Goal: Task Accomplishment & Management: Manage account settings

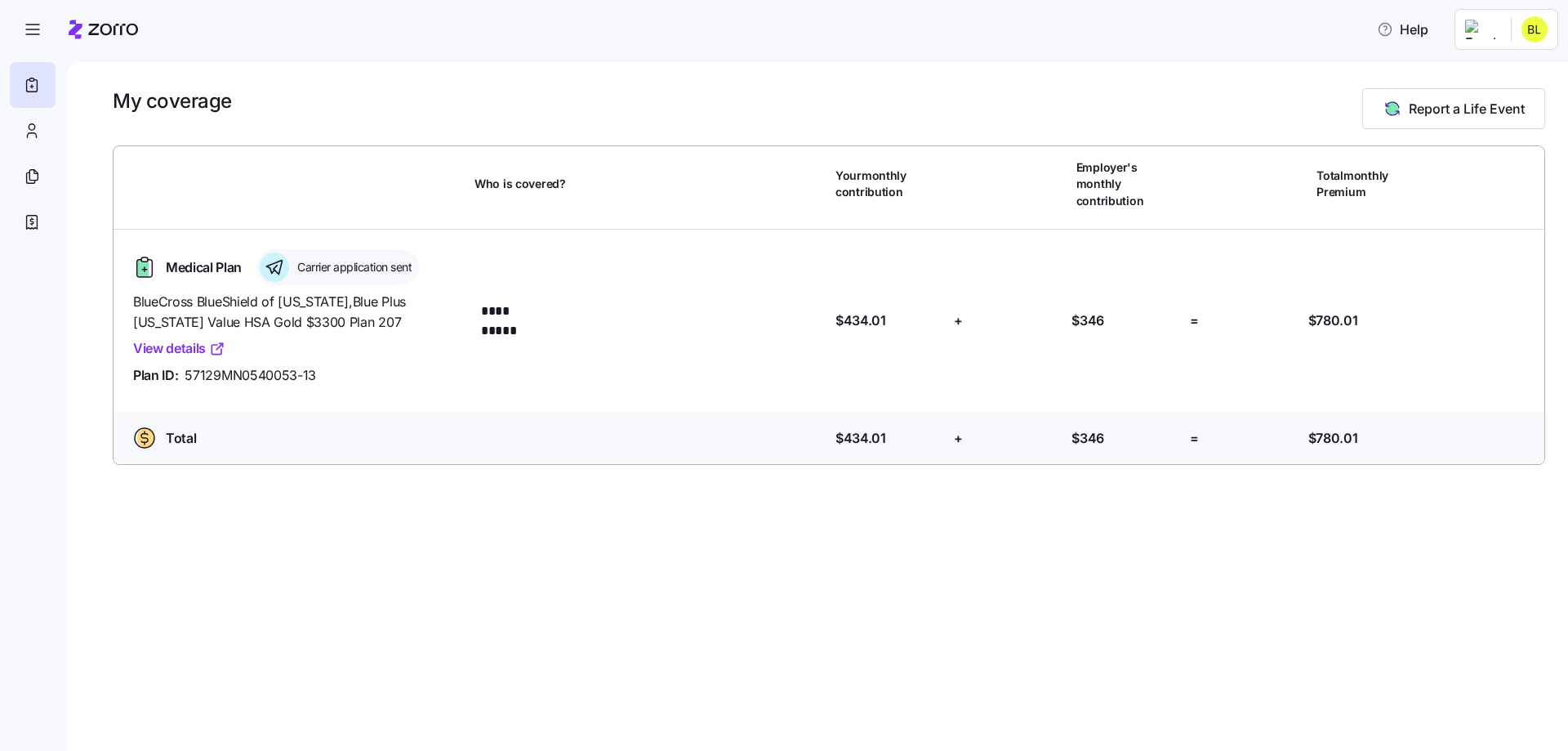
click at [175, 338] on link "View details" at bounding box center [179, 348] width 93 height 20
click at [1497, 38] on html "**********" at bounding box center [784, 370] width 1568 height 741
click at [1503, 76] on div "Admin view" at bounding box center [1480, 73] width 85 height 18
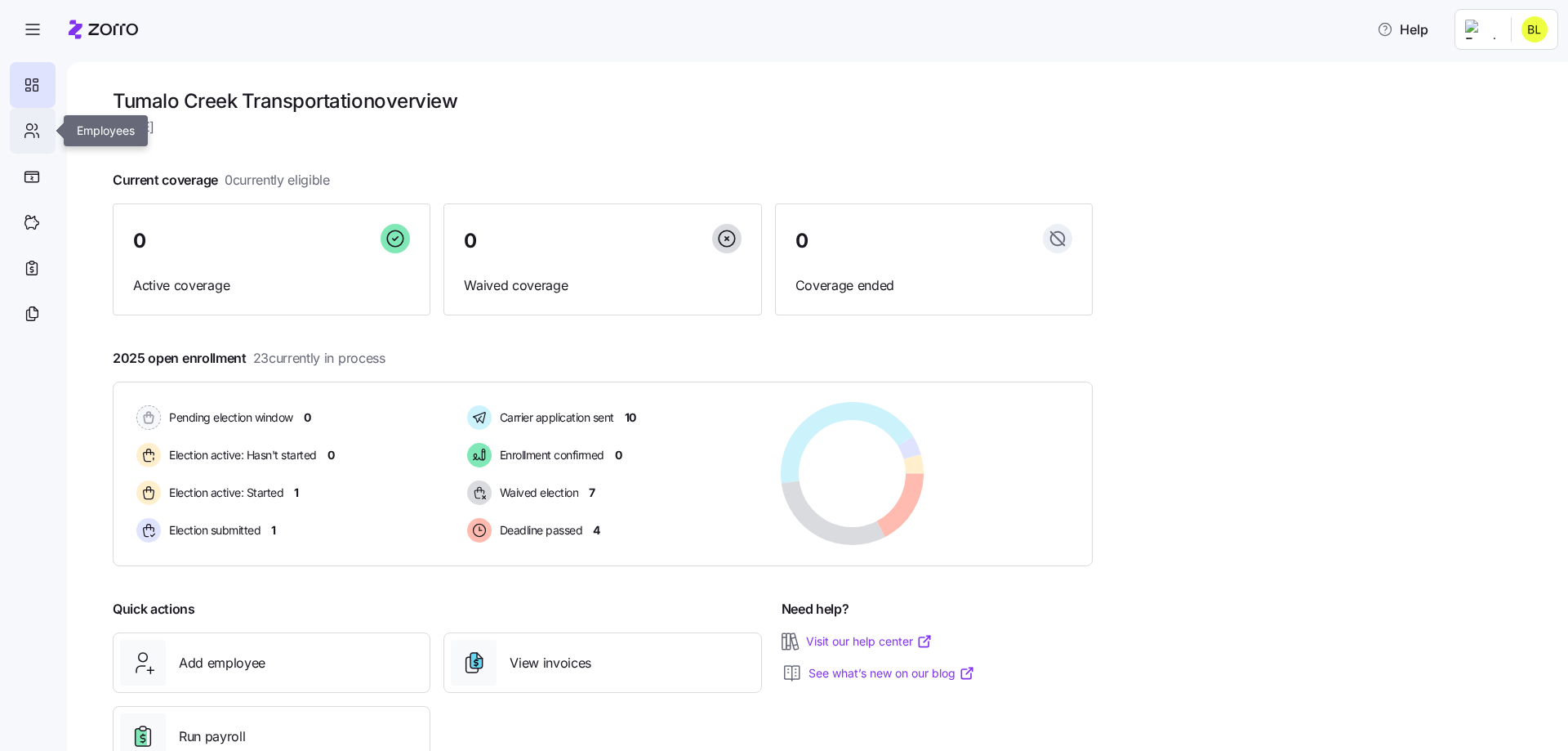
click at [37, 138] on icon at bounding box center [31, 130] width 18 height 19
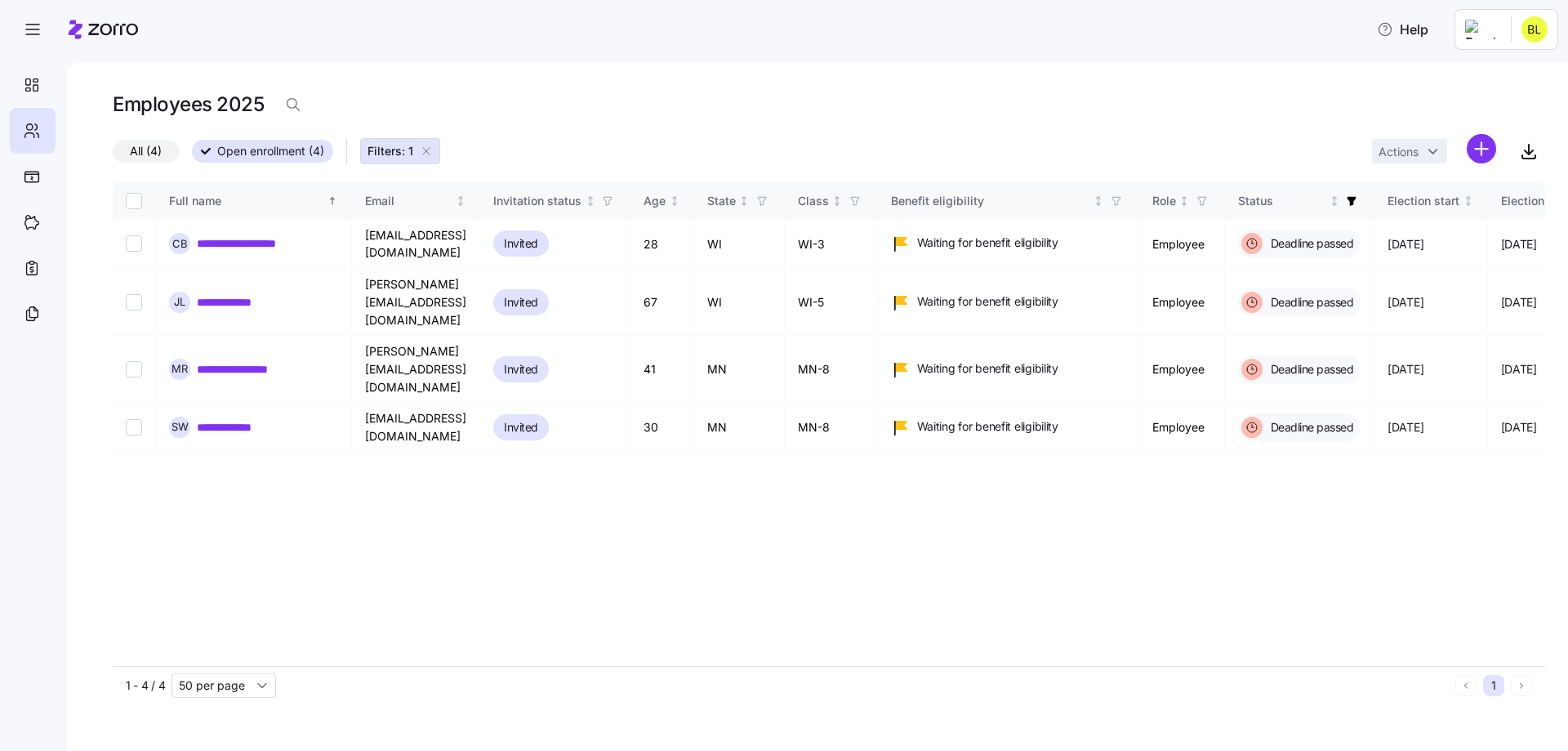
click at [297, 153] on span "Open enrollment (4)" at bounding box center [271, 151] width 107 height 21
click at [192, 156] on input "Open enrollment (4)" at bounding box center [192, 156] width 0 height 0
click at [134, 135] on div "All (4) Open enrollment (4) Filters: 1 Actions" at bounding box center [829, 151] width 1433 height 35
click at [141, 146] on span "All (4)" at bounding box center [146, 151] width 31 height 21
click at [113, 155] on input "All (4)" at bounding box center [113, 155] width 0 height 0
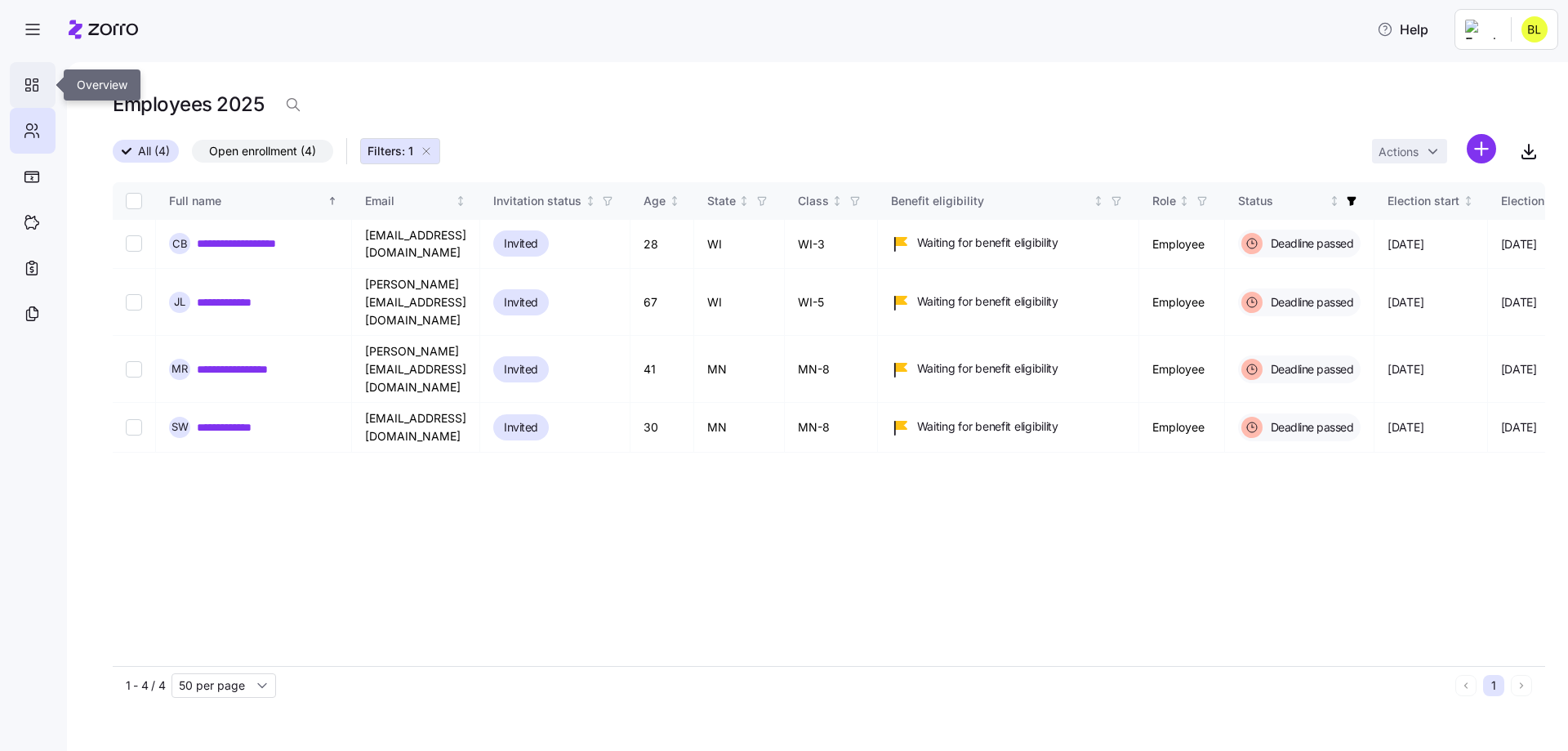
click at [38, 86] on icon at bounding box center [36, 87] width 5 height 6
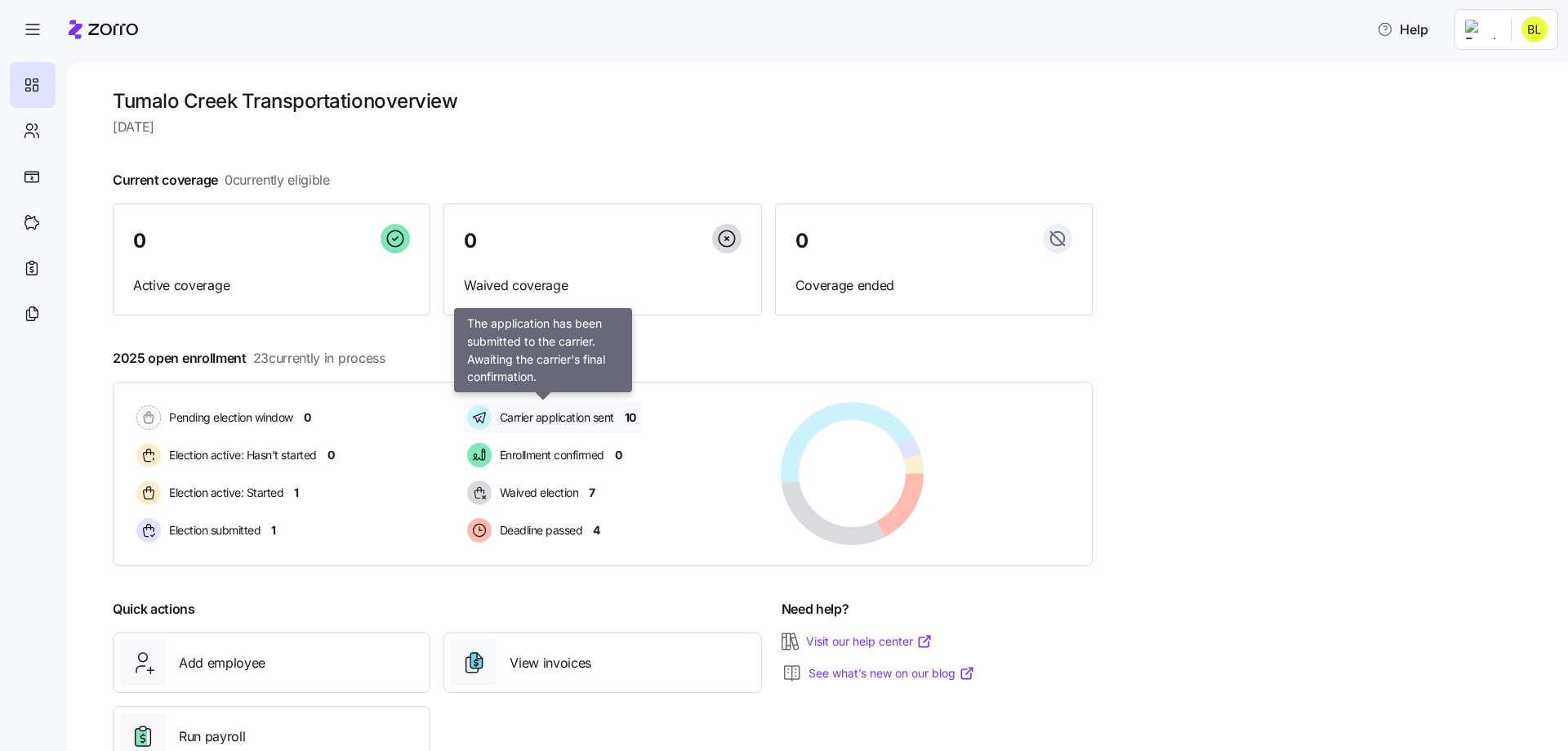
click at [618, 417] on div "Carrier application sent" at bounding box center [542, 417] width 158 height 31
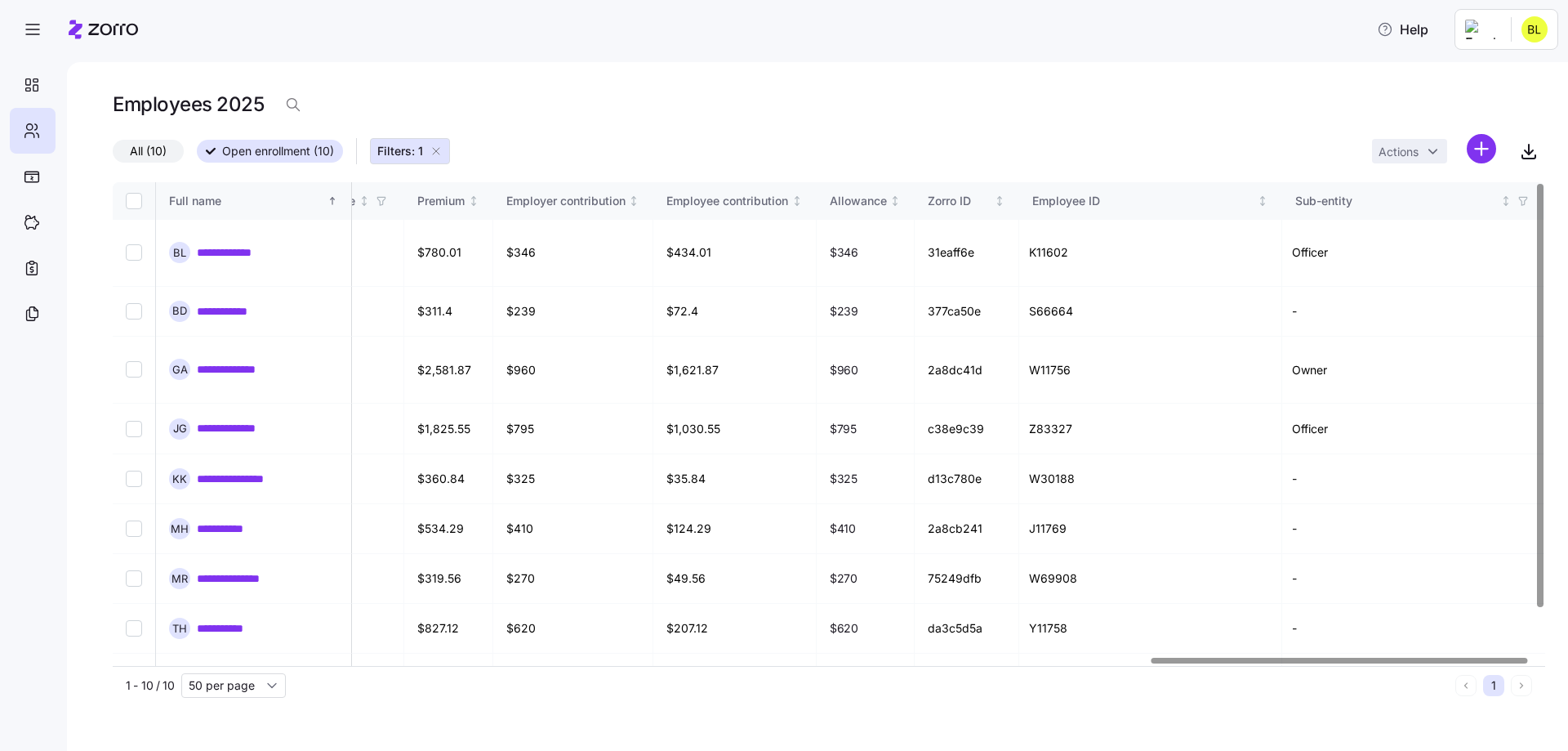
scroll to position [0, 3947]
click at [1420, 658] on div at bounding box center [1339, 660] width 376 height 6
click at [727, 411] on td "$1,030.55" at bounding box center [734, 429] width 163 height 51
click at [713, 403] on td "$1,030.55" at bounding box center [734, 429] width 163 height 51
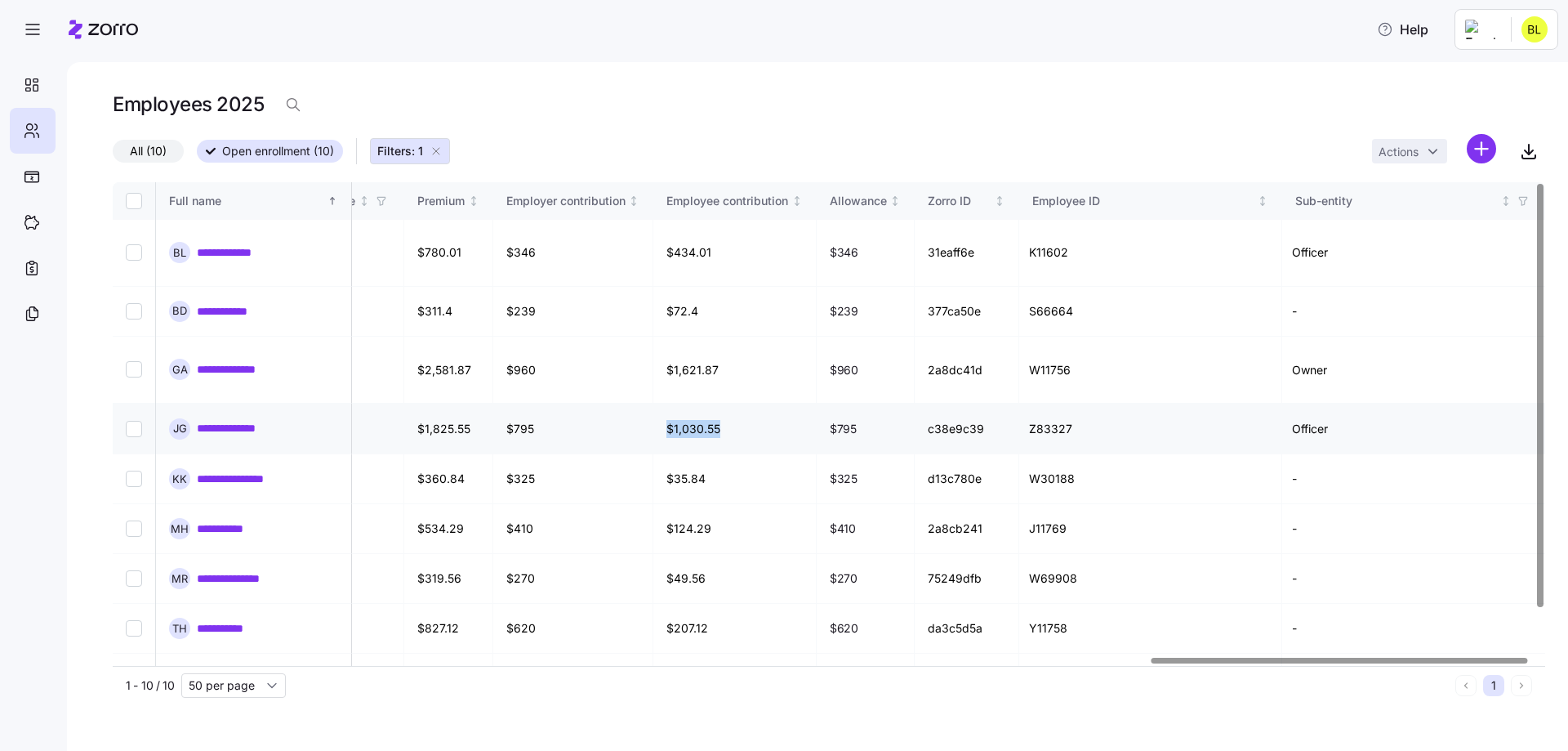
click at [713, 403] on td "$1,030.55" at bounding box center [734, 429] width 163 height 51
click at [714, 403] on td "$1,030.55" at bounding box center [734, 429] width 163 height 51
